Goal: Check status: Check status

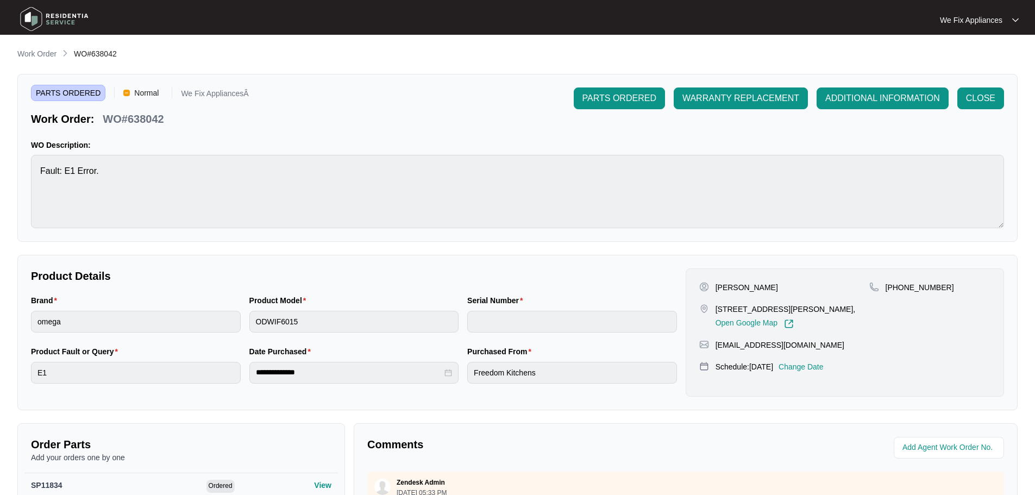
click at [37, 18] on img at bounding box center [54, 19] width 76 height 33
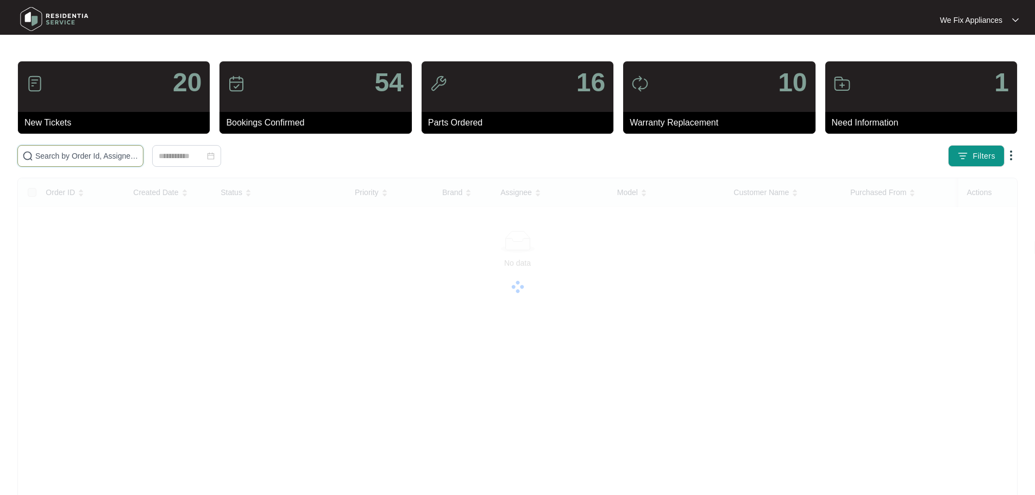
click at [85, 156] on input "text" at bounding box center [86, 156] width 103 height 12
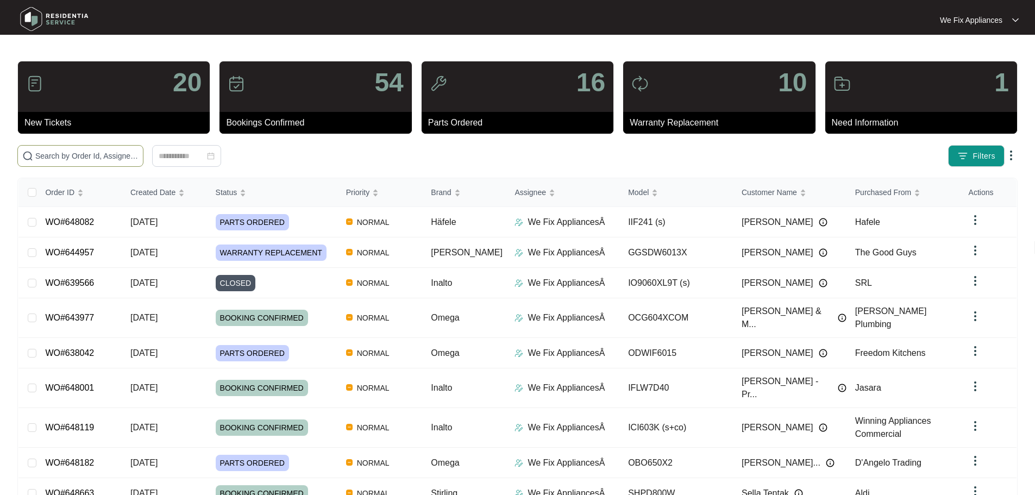
paste input "642473"
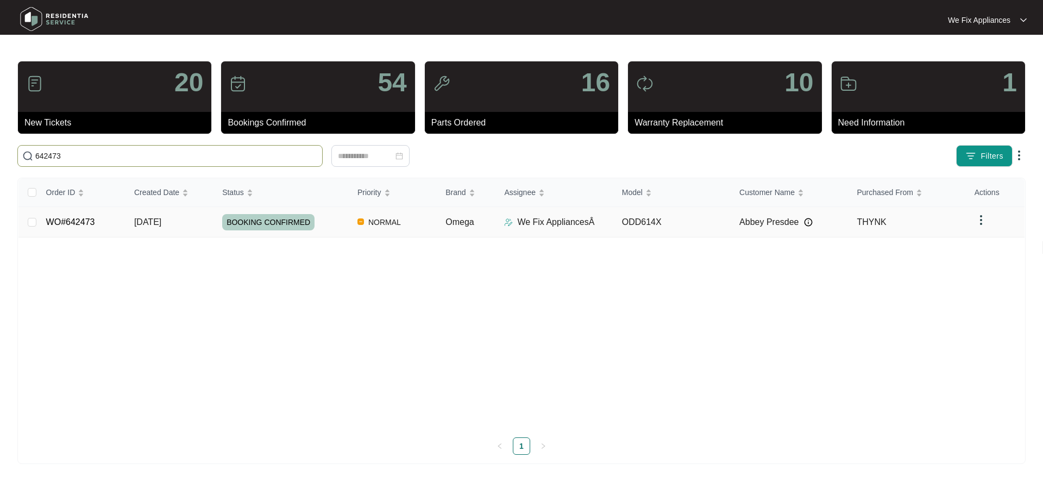
type input "642473"
click at [256, 223] on span "BOOKING CONFIRMED" at bounding box center [268, 222] width 92 height 16
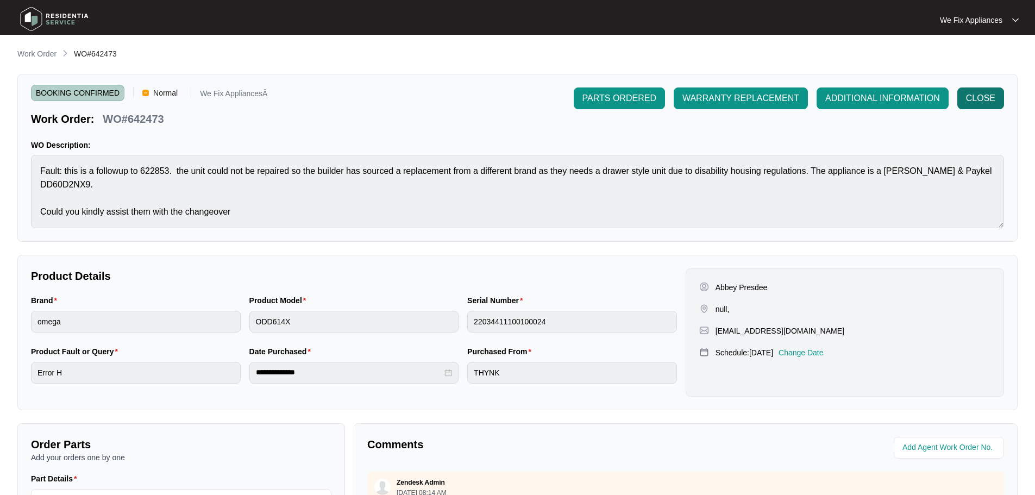
click at [976, 98] on span "CLOSE" at bounding box center [980, 98] width 29 height 13
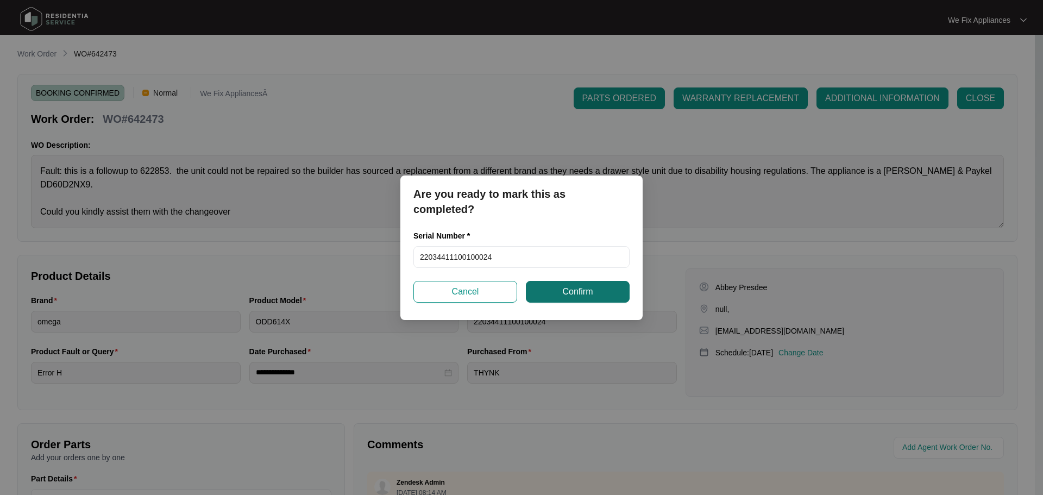
click at [582, 299] on button "Confirm" at bounding box center [578, 292] width 104 height 22
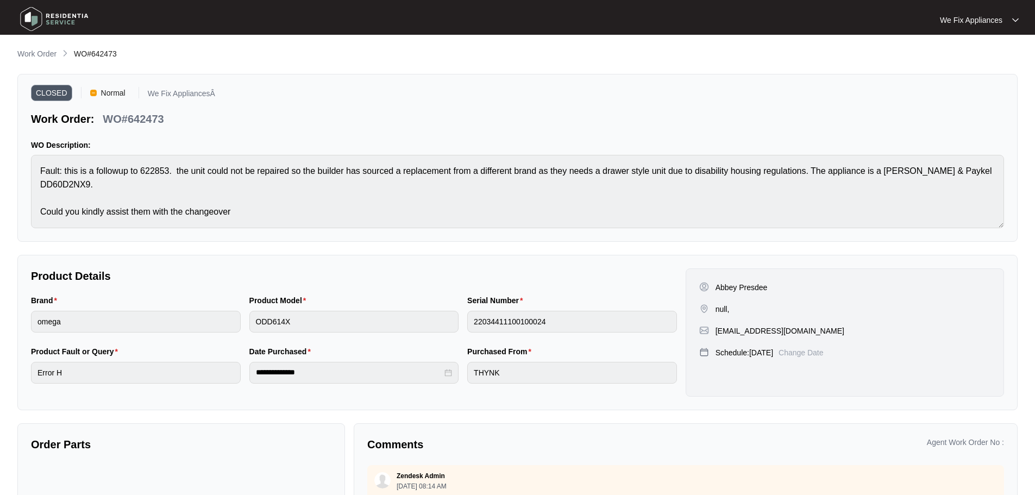
click at [33, 17] on img at bounding box center [54, 19] width 76 height 33
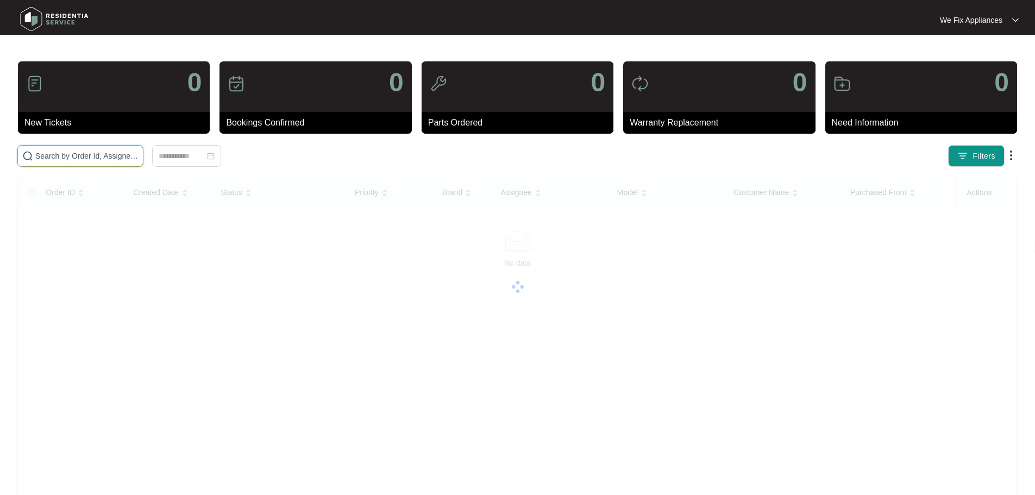
click at [67, 152] on input "text" at bounding box center [86, 156] width 103 height 12
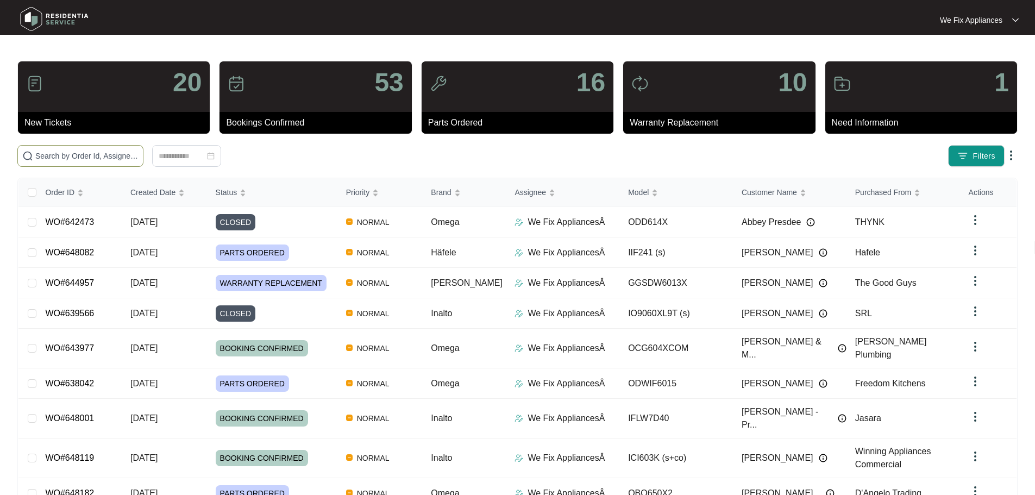
paste input "646764"
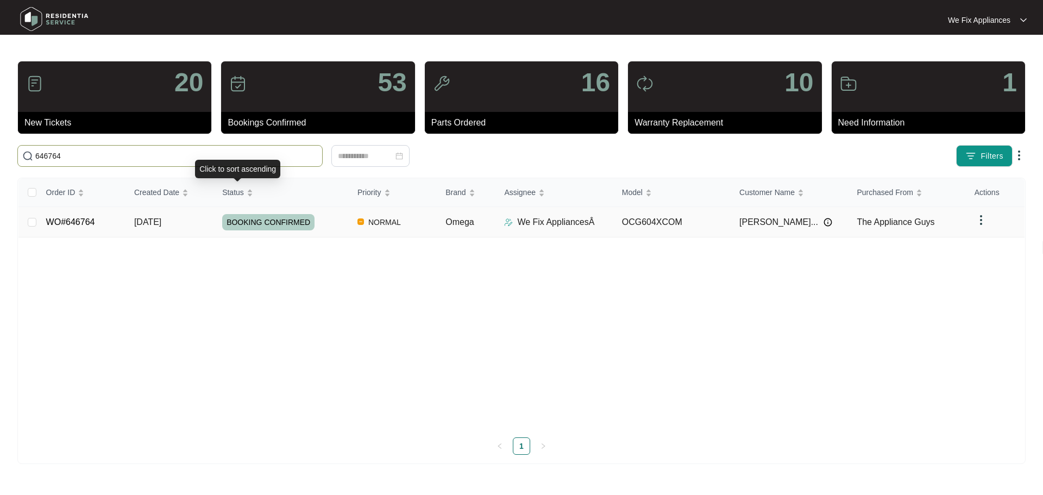
type input "646764"
click at [253, 211] on td "BOOKING CONFIRMED" at bounding box center [281, 222] width 135 height 30
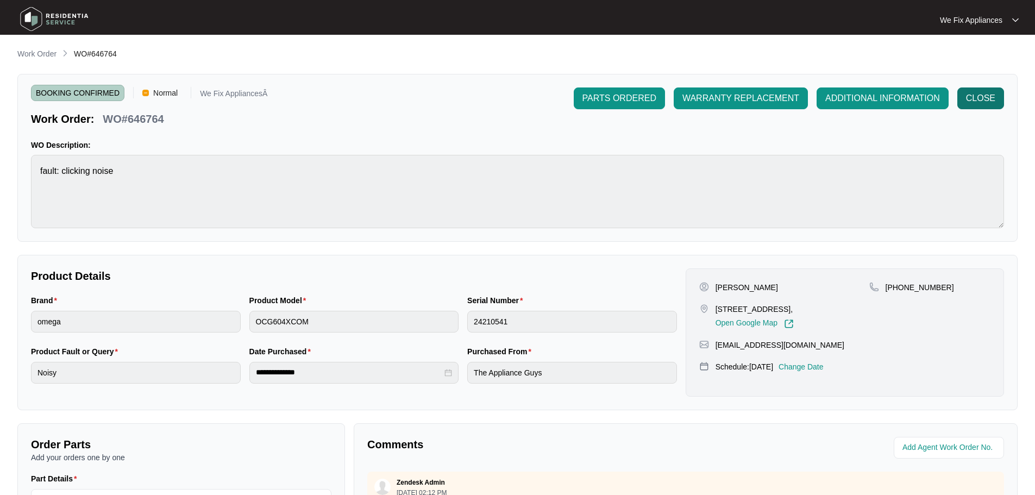
click at [974, 97] on span "CLOSE" at bounding box center [980, 98] width 29 height 13
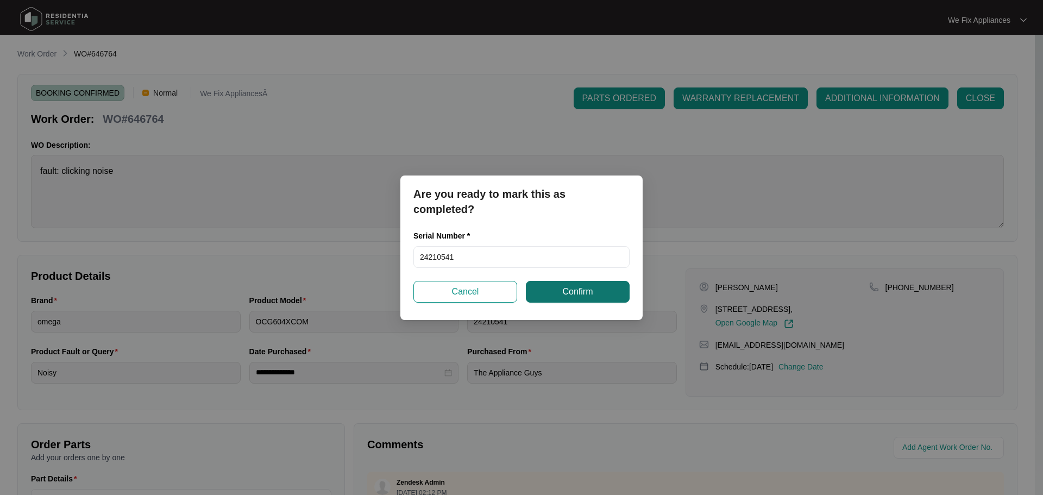
click at [611, 294] on button "Confirm" at bounding box center [578, 292] width 104 height 22
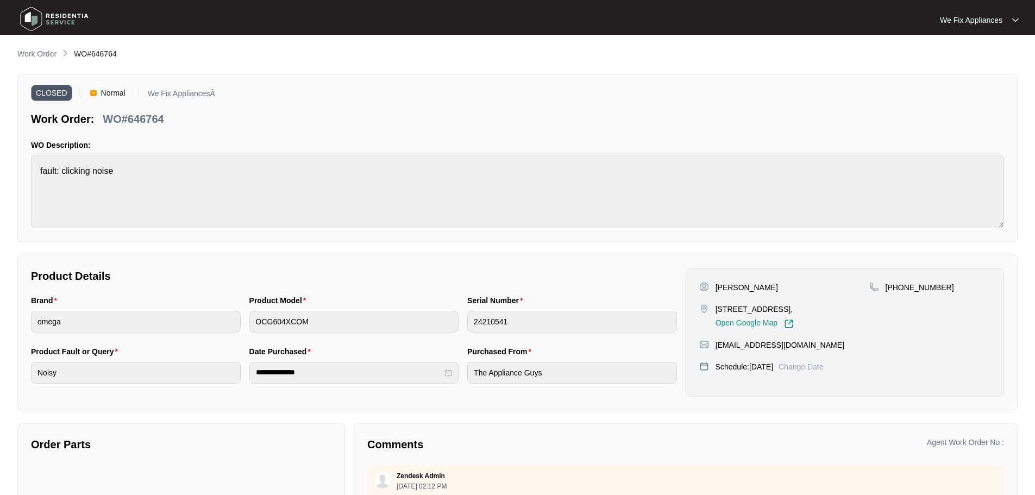
click at [40, 19] on img at bounding box center [54, 19] width 76 height 33
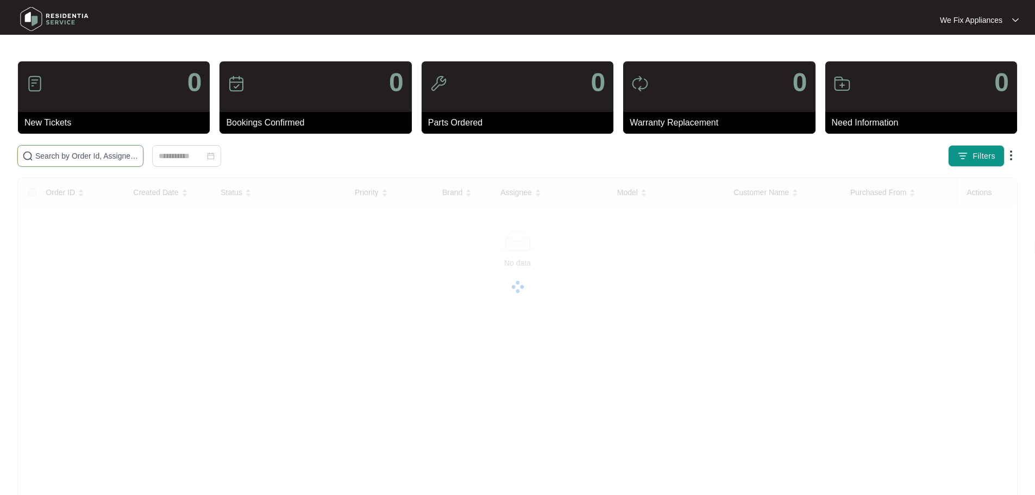
click at [84, 154] on input "text" at bounding box center [86, 156] width 103 height 12
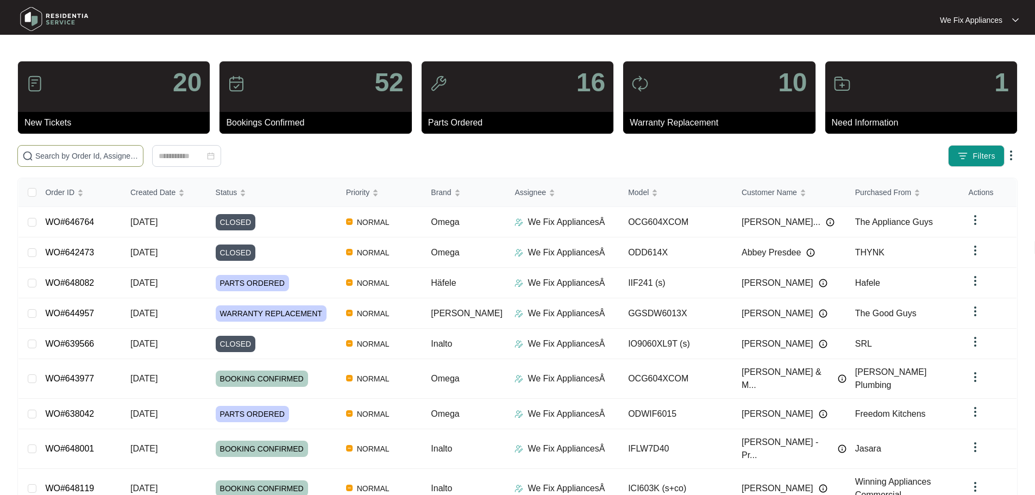
paste input "646194"
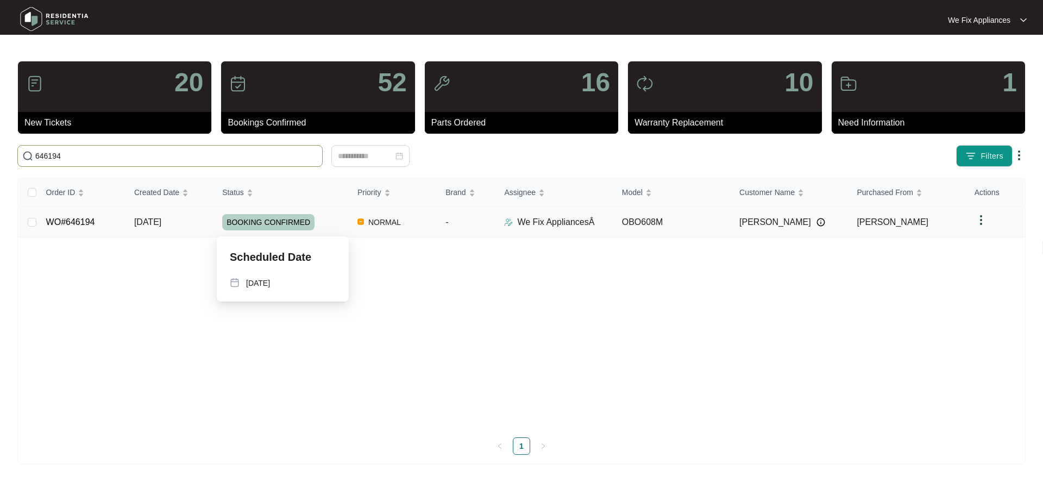
type input "646194"
click at [252, 223] on span "BOOKING CONFIRMED" at bounding box center [268, 222] width 92 height 16
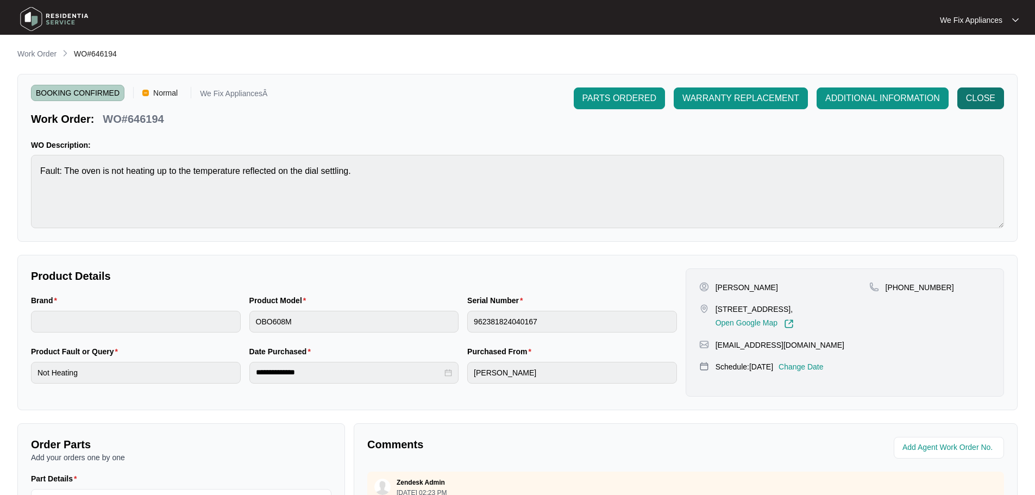
click at [985, 104] on span "CLOSE" at bounding box center [980, 98] width 29 height 13
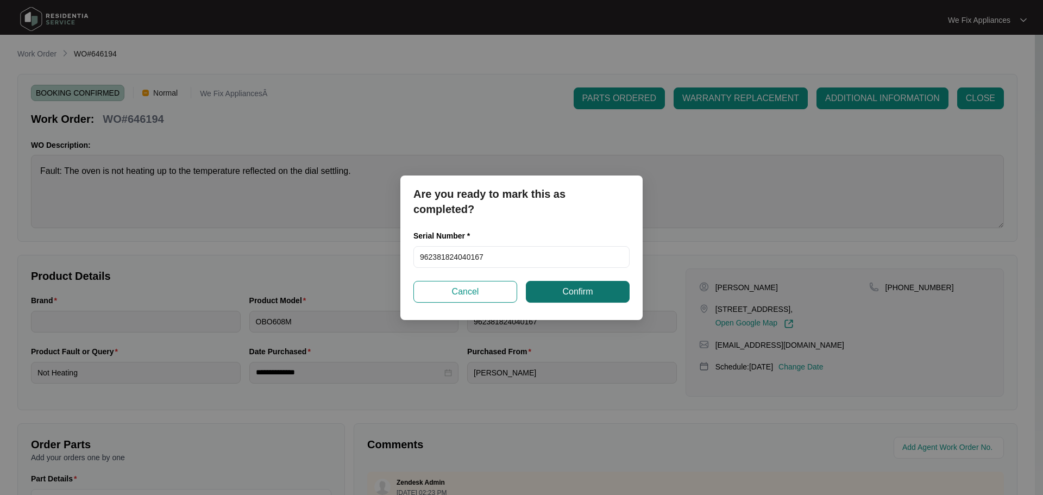
click at [586, 294] on span "Confirm" at bounding box center [577, 291] width 30 height 13
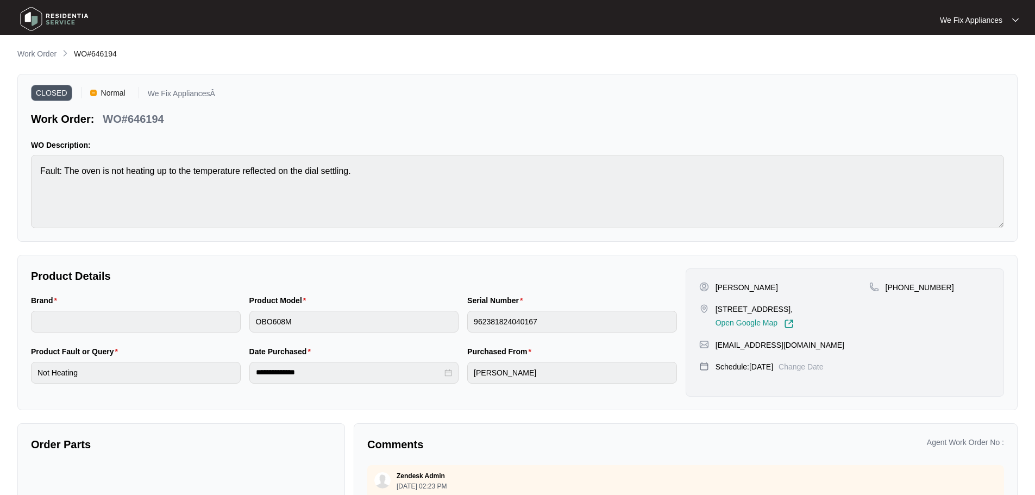
click at [27, 21] on img at bounding box center [54, 19] width 76 height 33
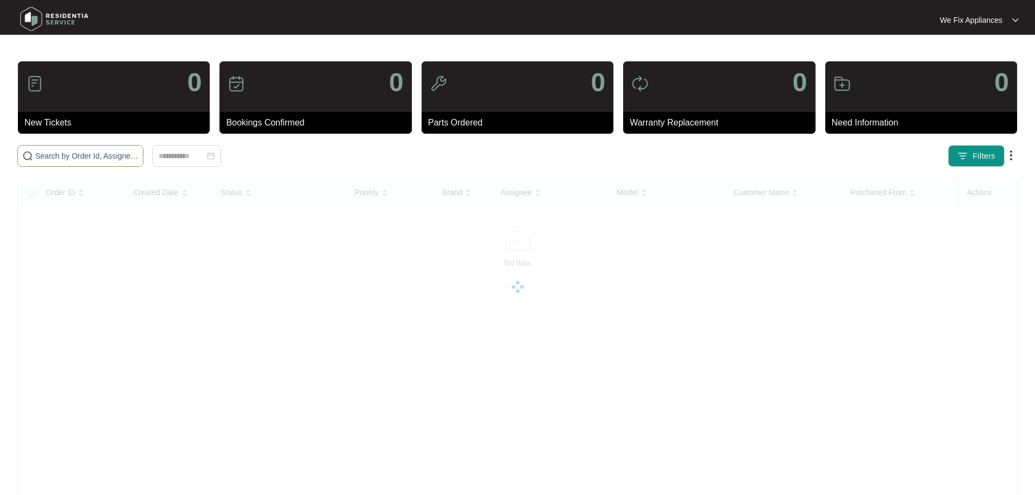
click at [76, 157] on input "text" at bounding box center [86, 156] width 103 height 12
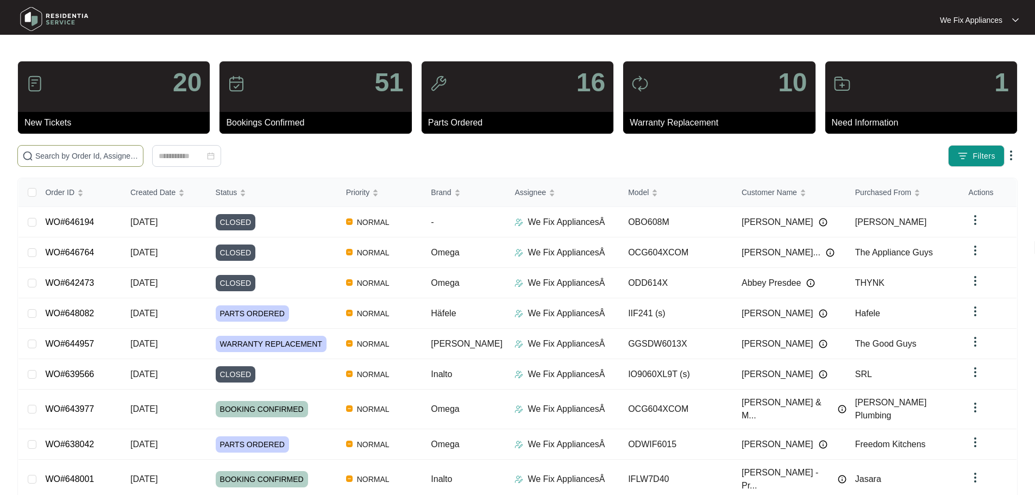
click at [76, 157] on input "text" at bounding box center [86, 156] width 103 height 12
paste input "640878"
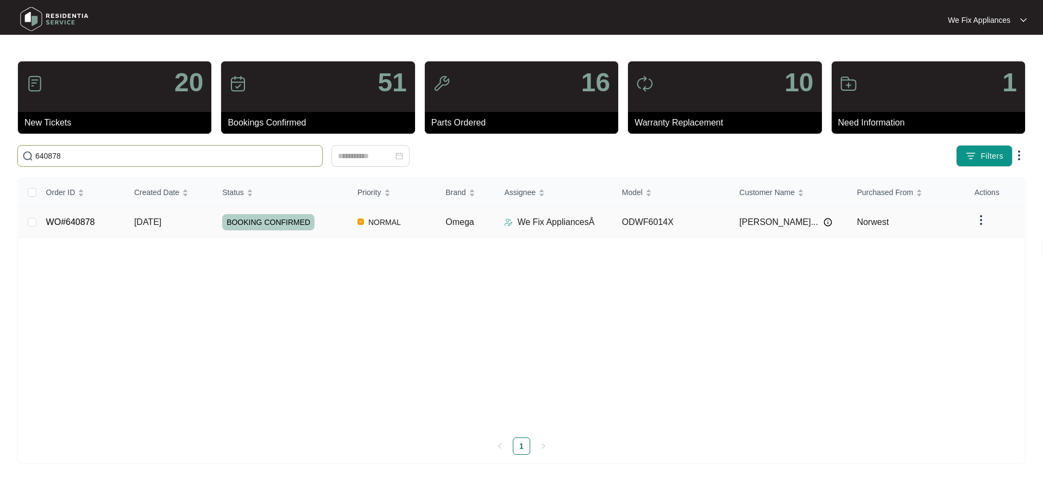
type input "640878"
click at [257, 220] on span "BOOKING CONFIRMED" at bounding box center [268, 222] width 92 height 16
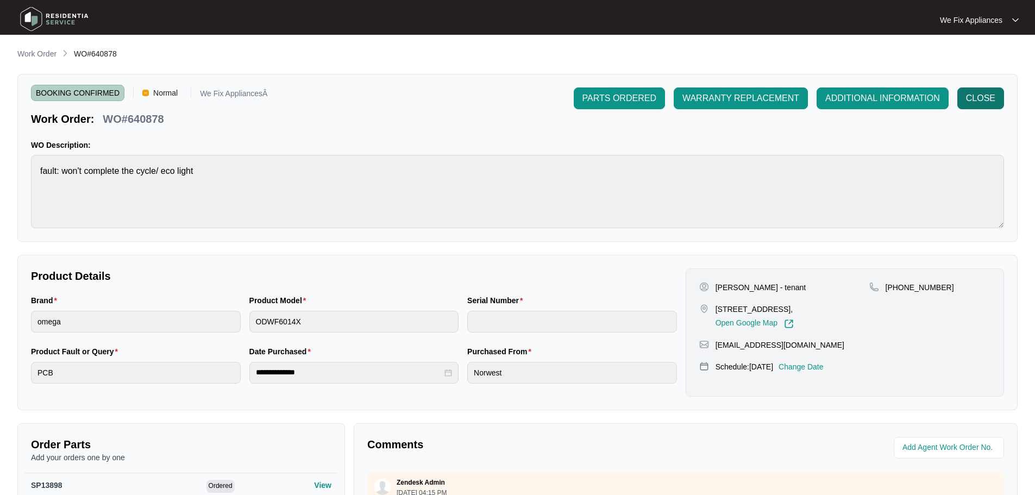
click at [975, 102] on span "CLOSE" at bounding box center [980, 98] width 29 height 13
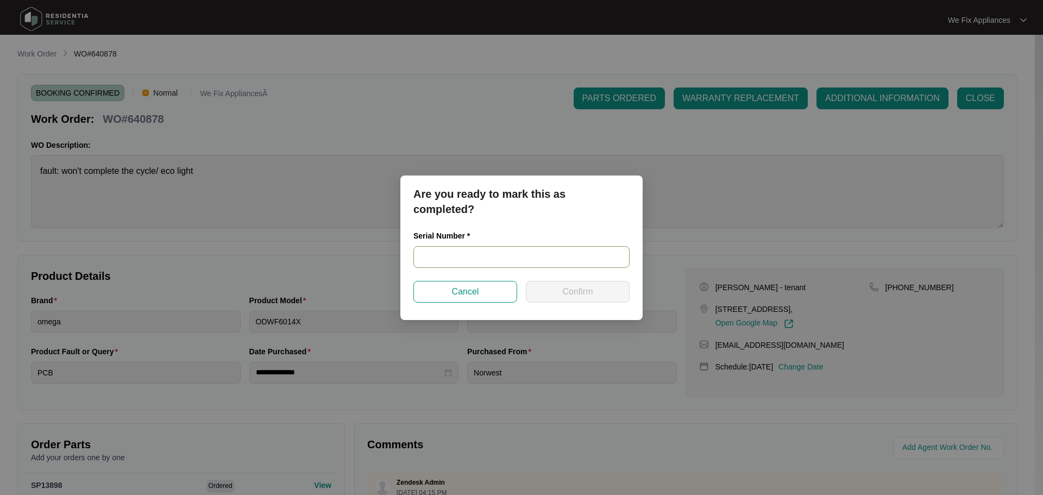
click at [471, 254] on input "text" at bounding box center [522, 257] width 216 height 22
paste input "23117142010200144"
type input "23117142010200144"
click at [569, 292] on span "Confirm" at bounding box center [577, 291] width 30 height 13
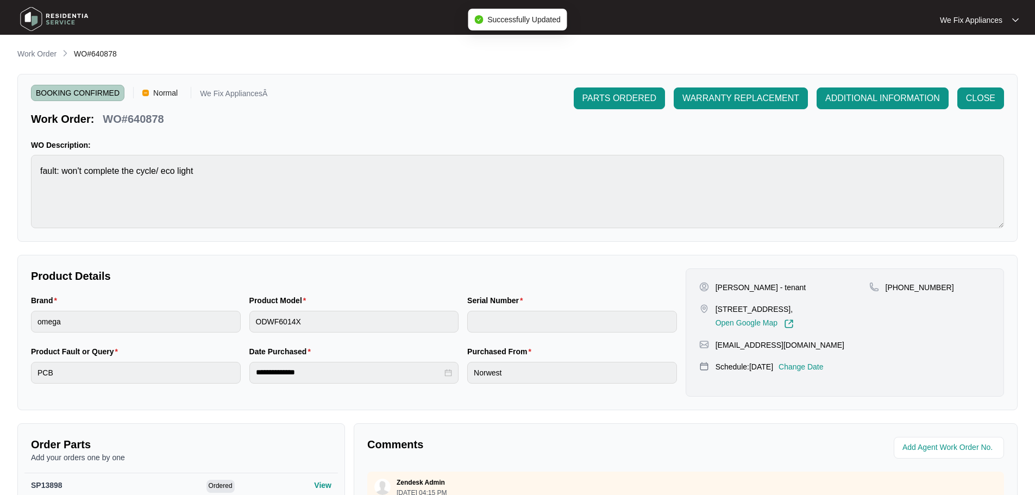
type input "23117142010200144"
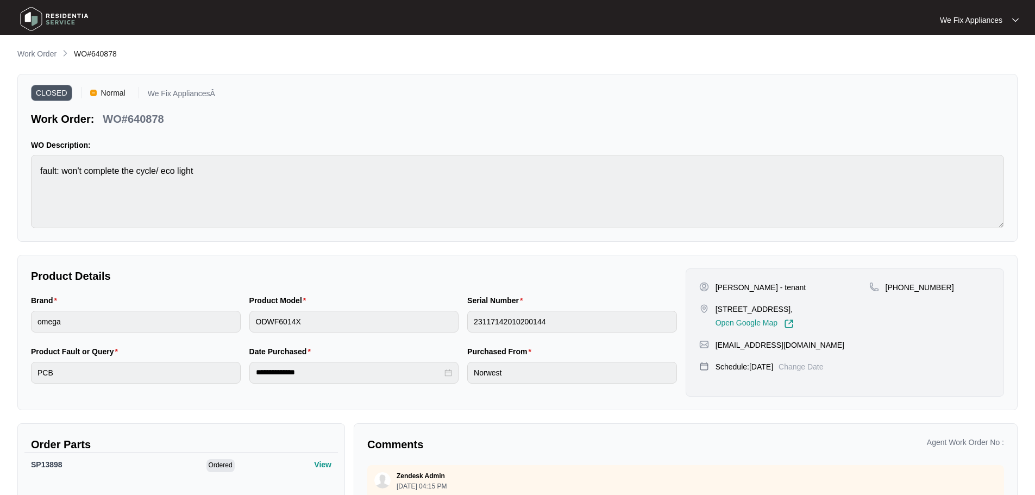
click at [50, 15] on img at bounding box center [54, 19] width 76 height 33
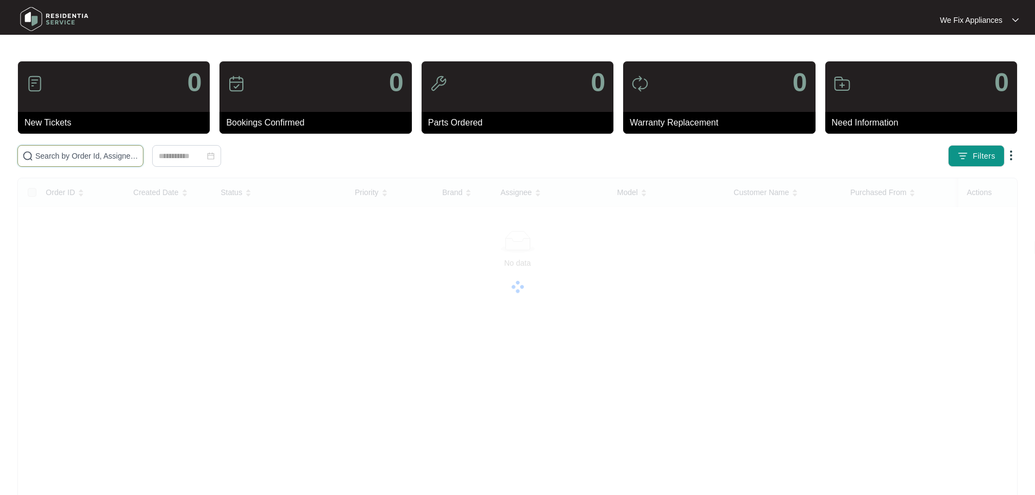
click at [66, 154] on input "text" at bounding box center [86, 156] width 103 height 12
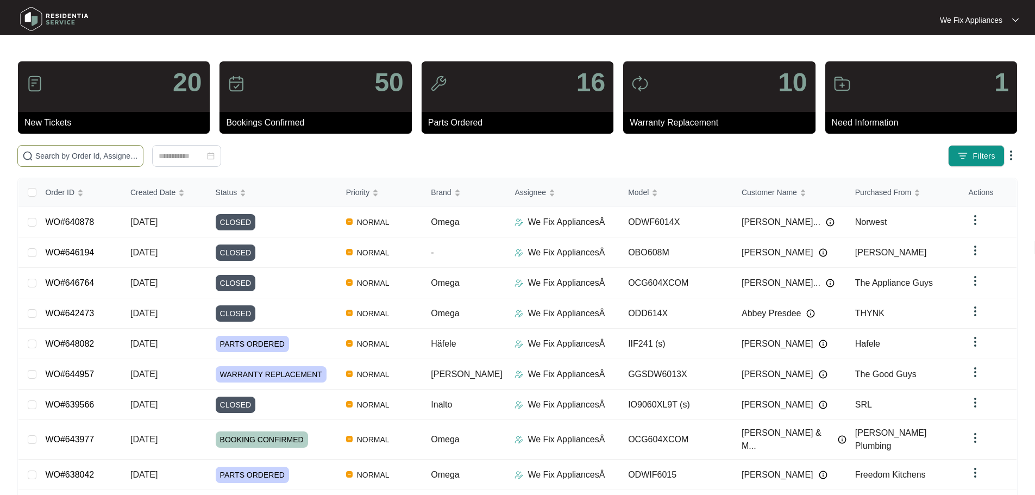
paste input "642051"
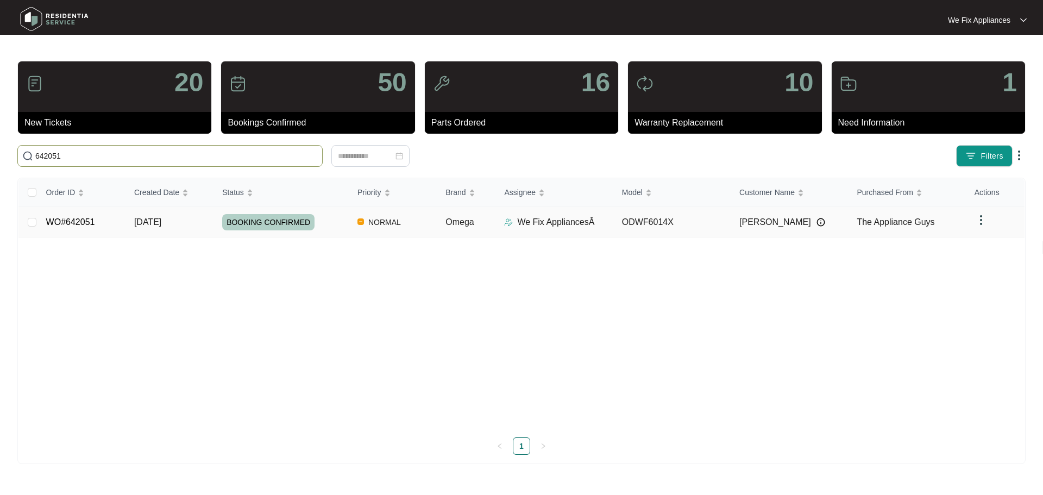
type input "642051"
click at [270, 226] on span "BOOKING CONFIRMED" at bounding box center [268, 222] width 92 height 16
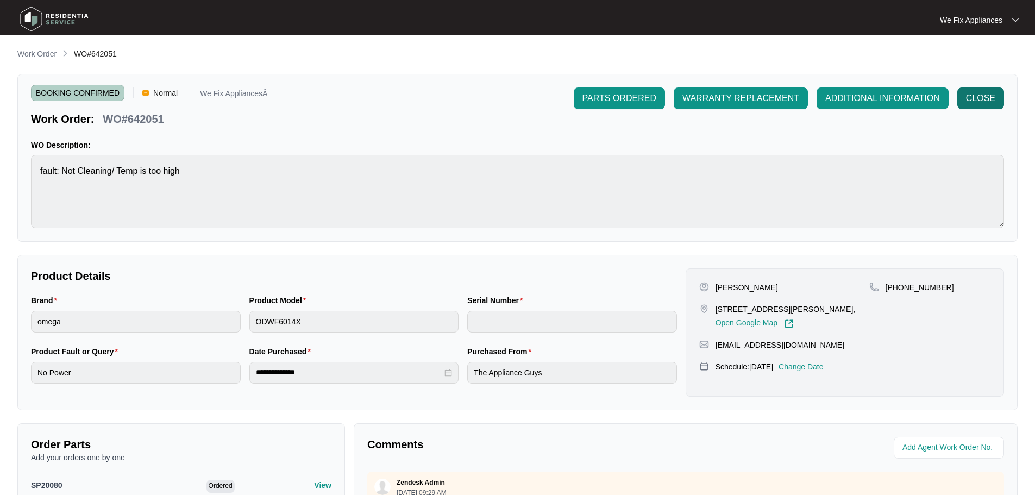
click at [981, 102] on span "CLOSE" at bounding box center [980, 98] width 29 height 13
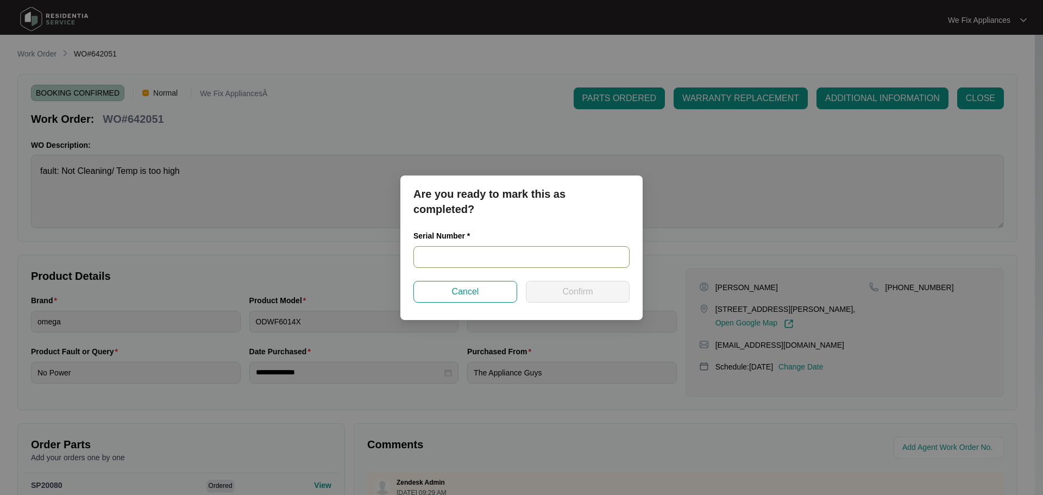
click at [519, 254] on input "text" at bounding box center [522, 257] width 216 height 22
paste input "23117142010300122"
type input "23117142010300122"
click at [576, 288] on span "Confirm" at bounding box center [577, 291] width 30 height 13
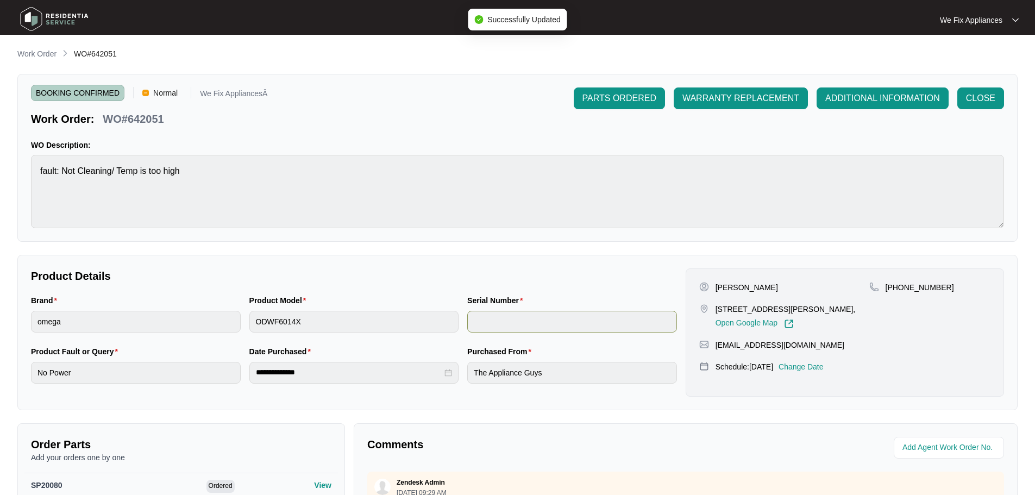
type input "23117142010300122"
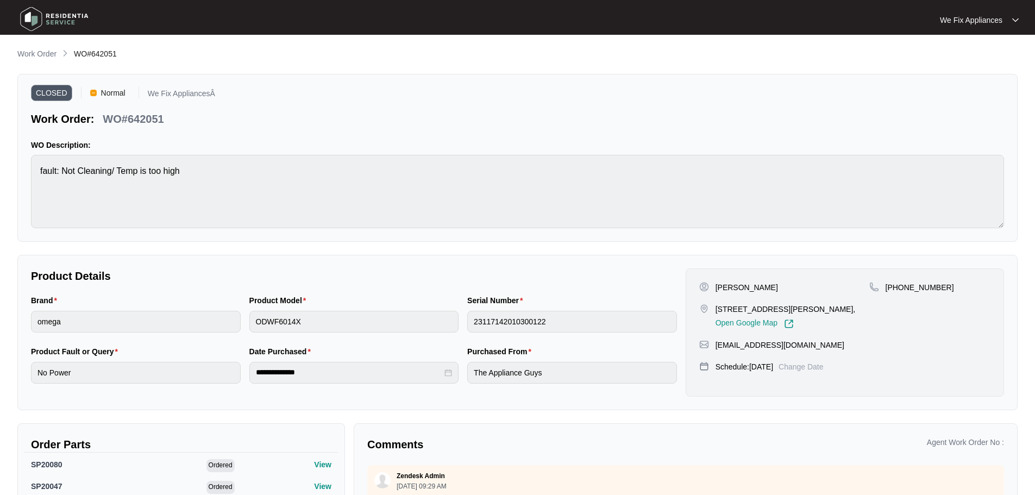
click at [31, 20] on img at bounding box center [54, 19] width 76 height 33
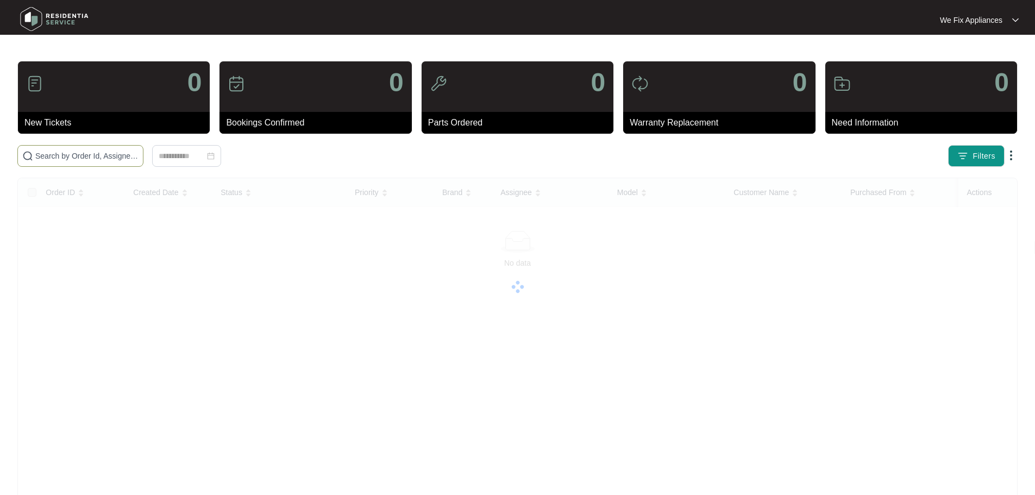
click at [112, 157] on input "text" at bounding box center [86, 156] width 103 height 12
paste input "647837"
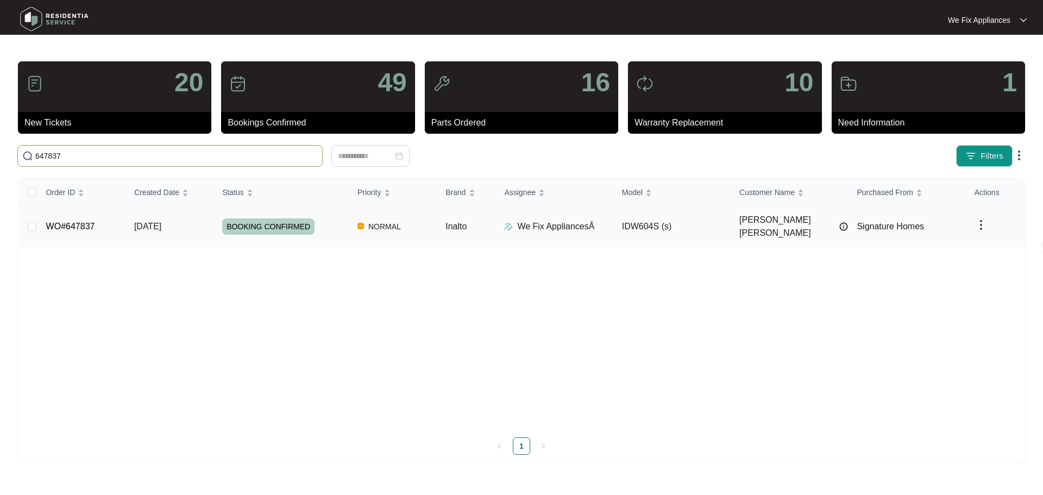
type input "647837"
click at [259, 221] on span "BOOKING CONFIRMED" at bounding box center [268, 226] width 92 height 16
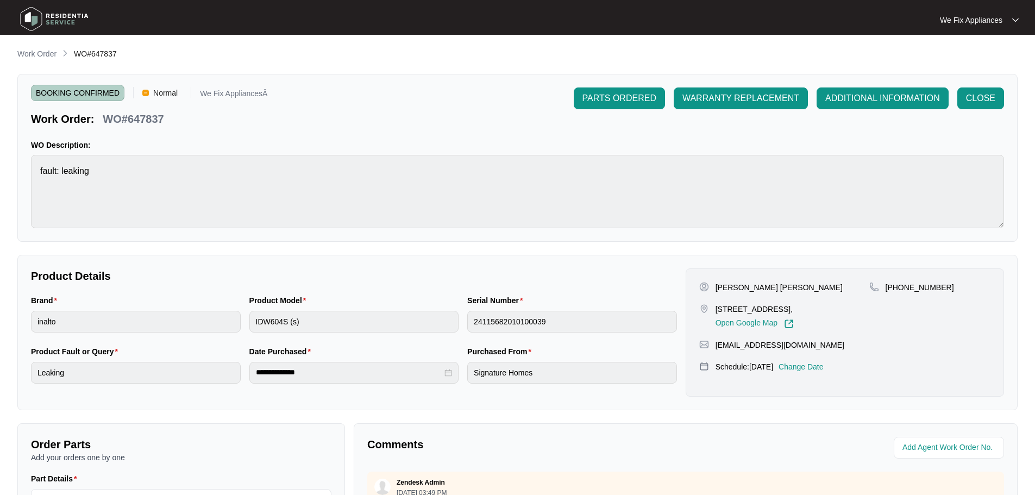
click at [32, 17] on img at bounding box center [54, 19] width 76 height 33
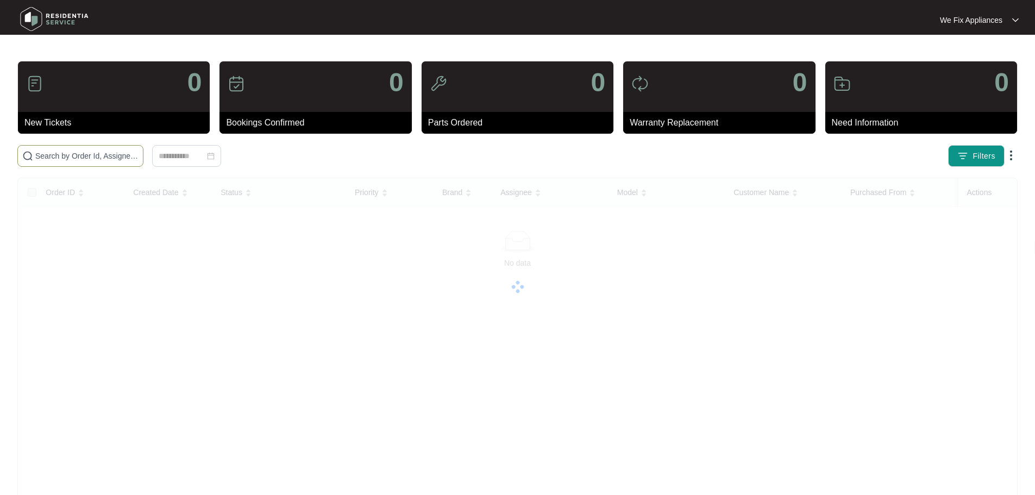
click at [72, 156] on input "text" at bounding box center [86, 156] width 103 height 12
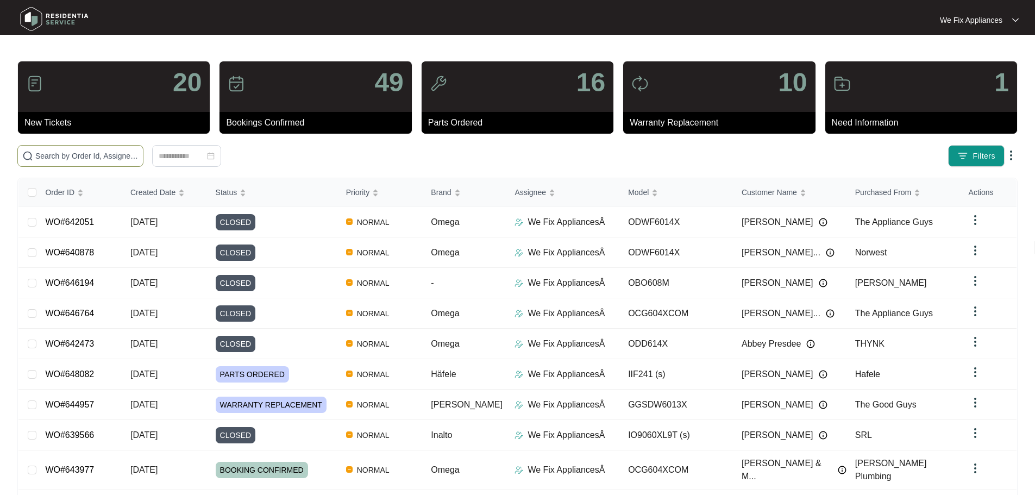
paste input "647837"
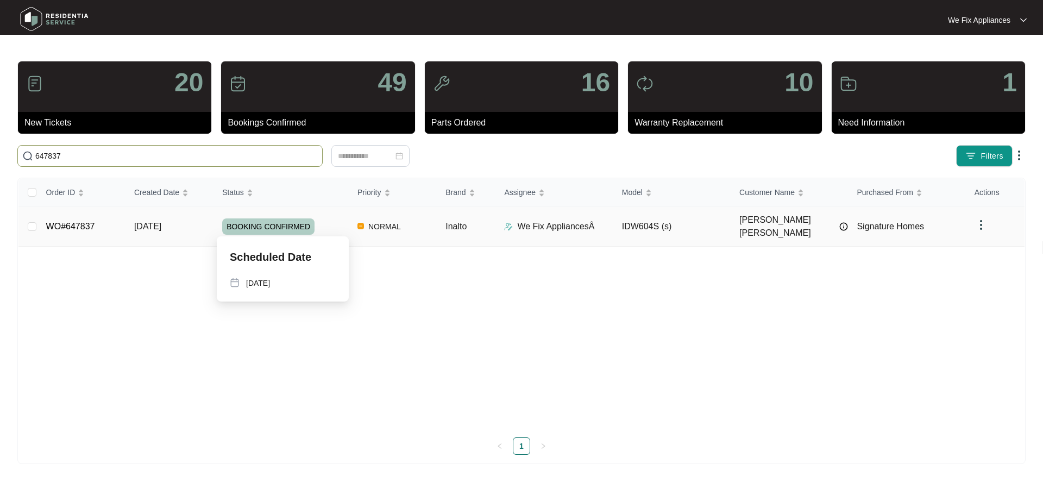
type input "647837"
click at [277, 223] on span "BOOKING CONFIRMED" at bounding box center [268, 226] width 92 height 16
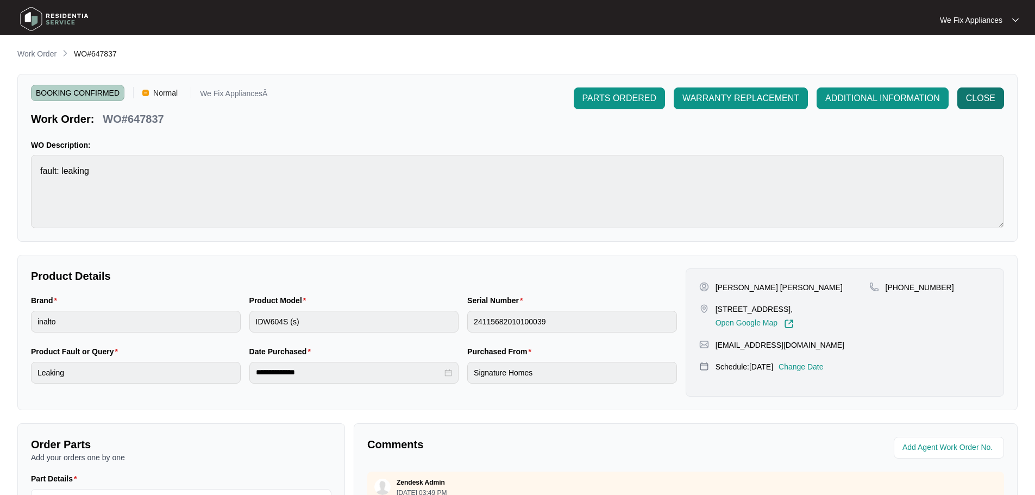
click at [976, 103] on span "CLOSE" at bounding box center [980, 98] width 29 height 13
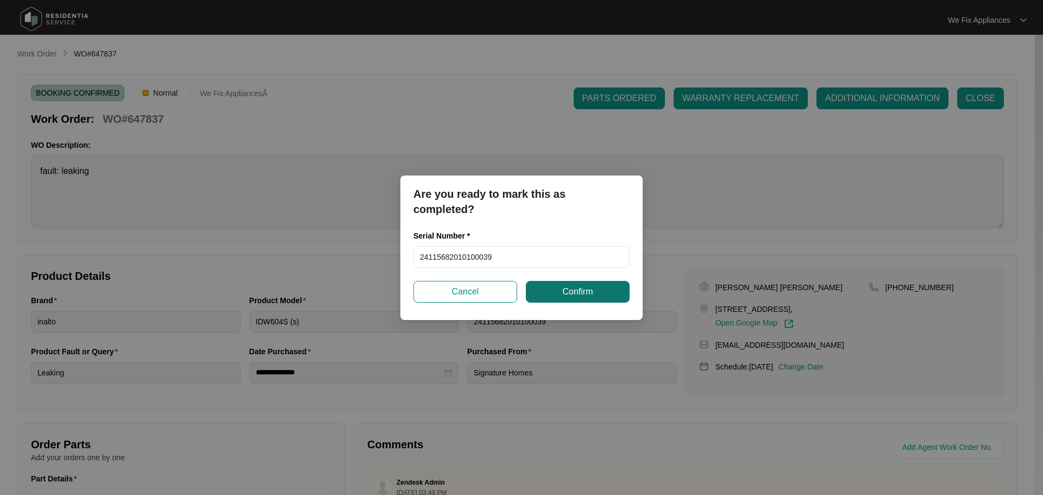
click at [585, 294] on span "Confirm" at bounding box center [577, 291] width 30 height 13
